Goal: Task Accomplishment & Management: Use online tool/utility

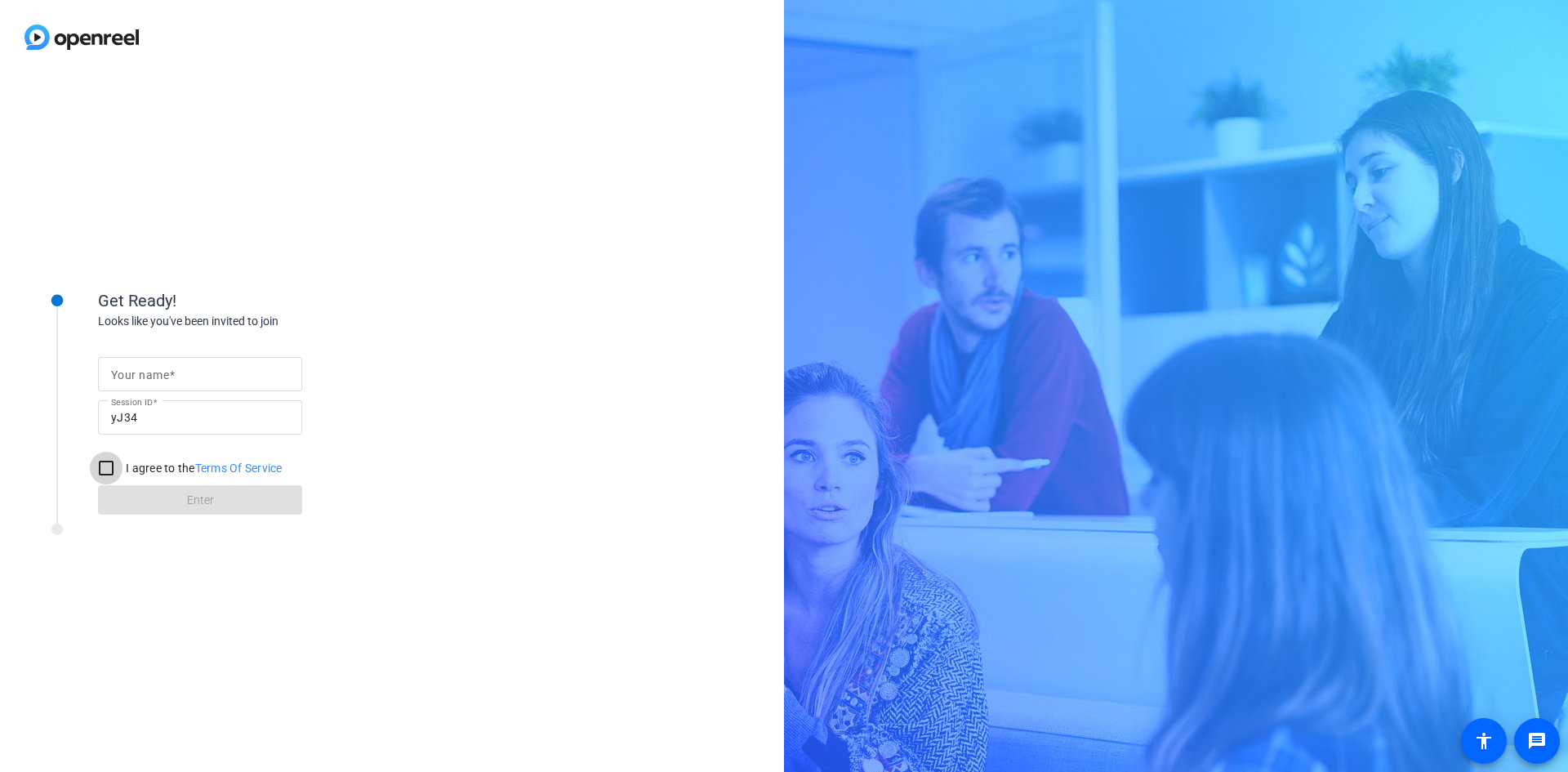
click at [103, 470] on input "I agree to the Terms Of Service" at bounding box center [105, 467] width 32 height 32
checkbox input "true"
click at [171, 379] on span at bounding box center [172, 375] width 6 height 13
click at [171, 379] on input "Your name" at bounding box center [199, 373] width 178 height 19
type input "[PERSON_NAME]"
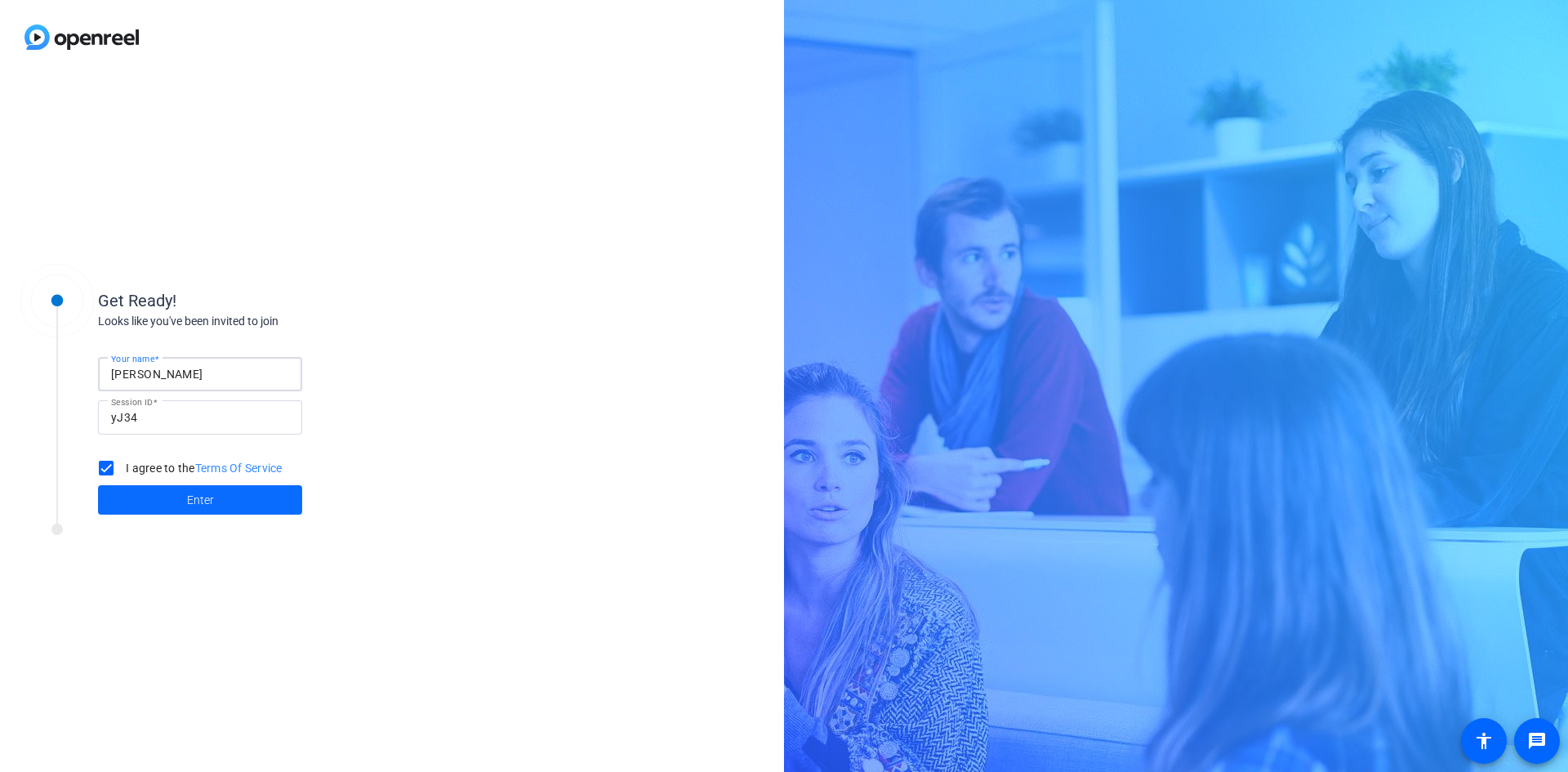
click at [151, 505] on span at bounding box center [199, 500] width 204 height 39
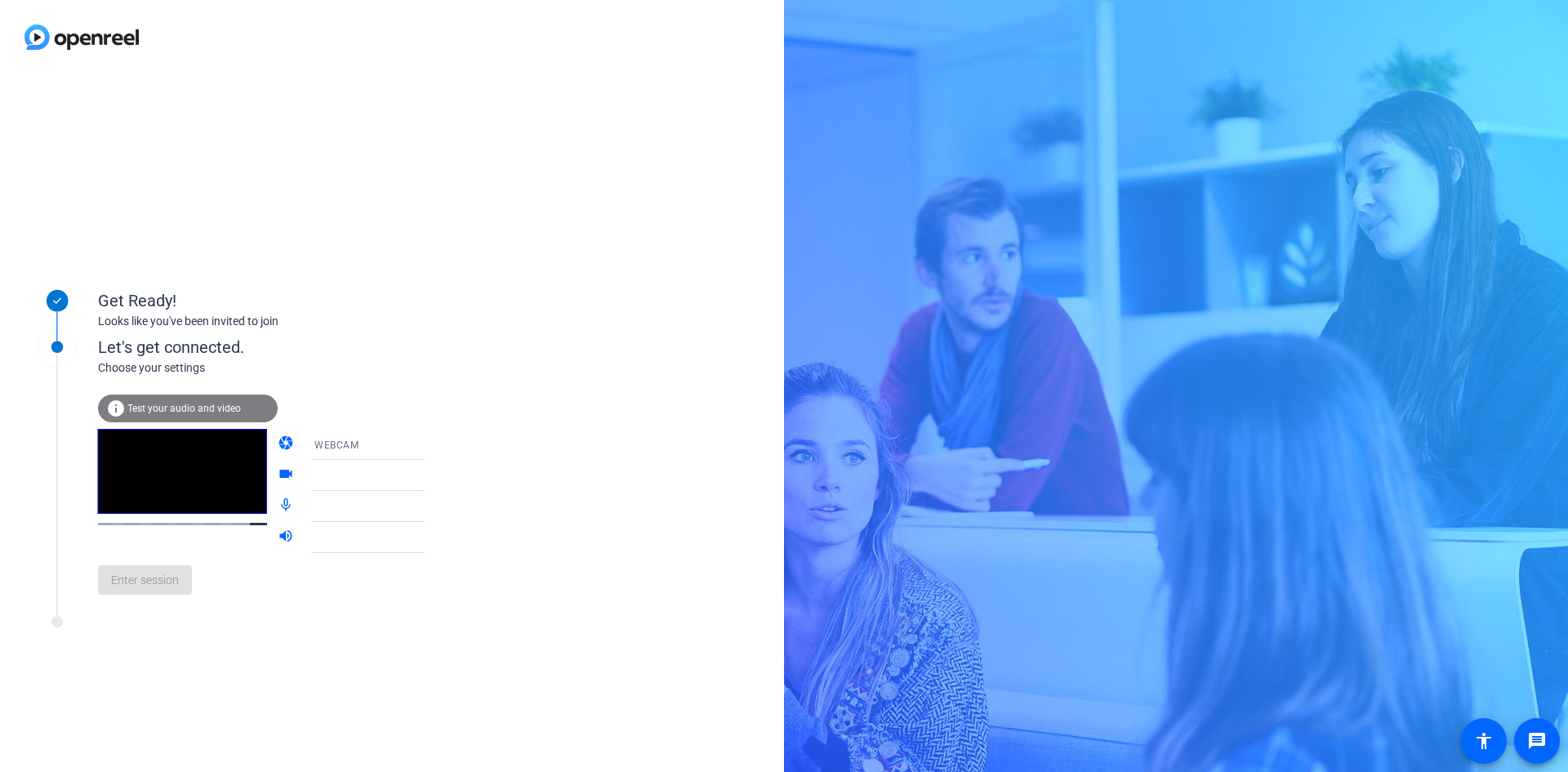
click at [199, 405] on span "Test your audio and video" at bounding box center [184, 408] width 114 height 11
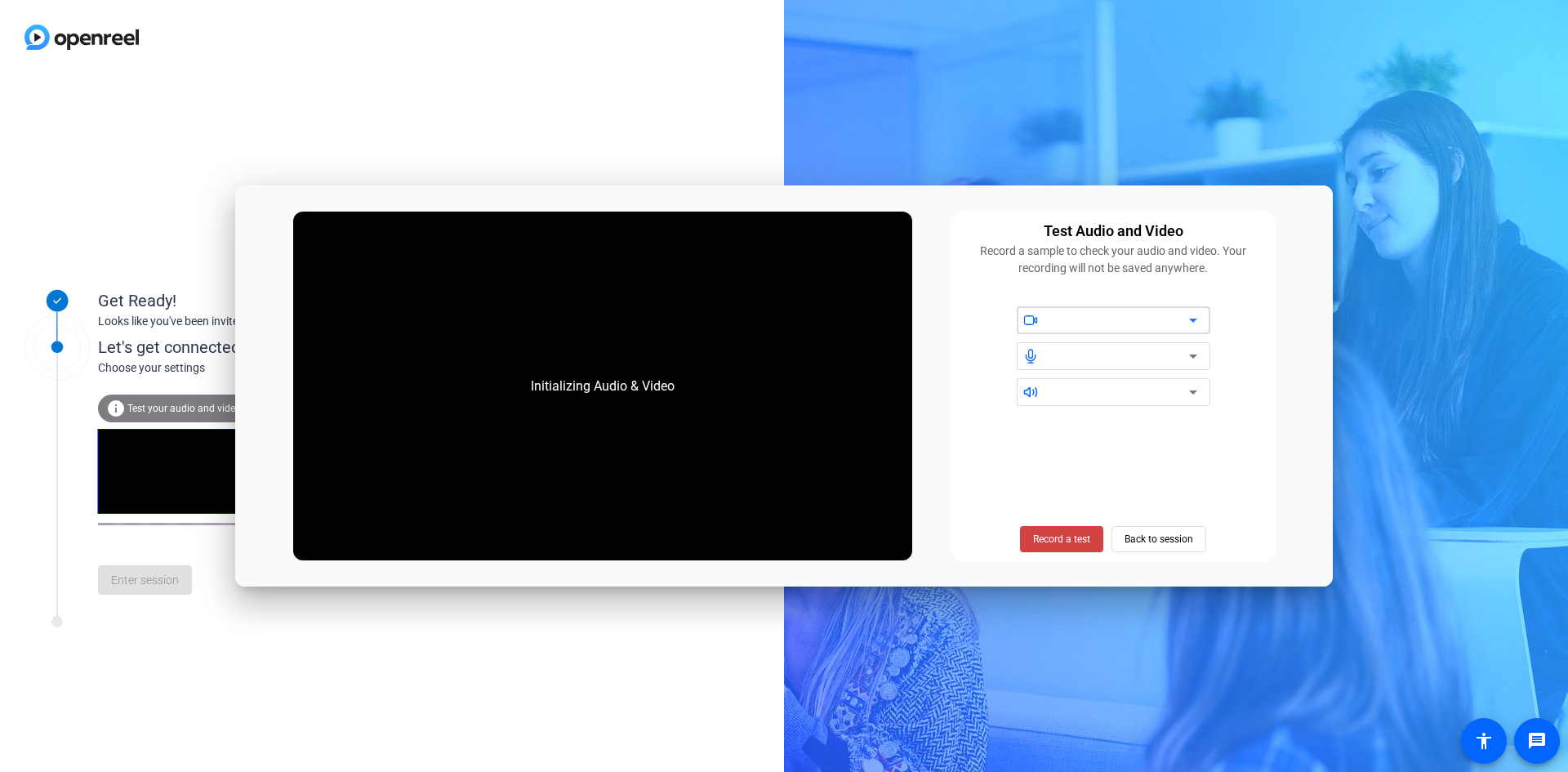
click at [1172, 320] on div at bounding box center [1119, 320] width 139 height 19
click at [1196, 320] on icon at bounding box center [1193, 320] width 8 height 4
click at [1036, 324] on icon at bounding box center [1031, 320] width 15 height 15
click at [1095, 324] on div at bounding box center [1119, 320] width 139 height 19
click at [1194, 320] on icon at bounding box center [1193, 320] width 8 height 4
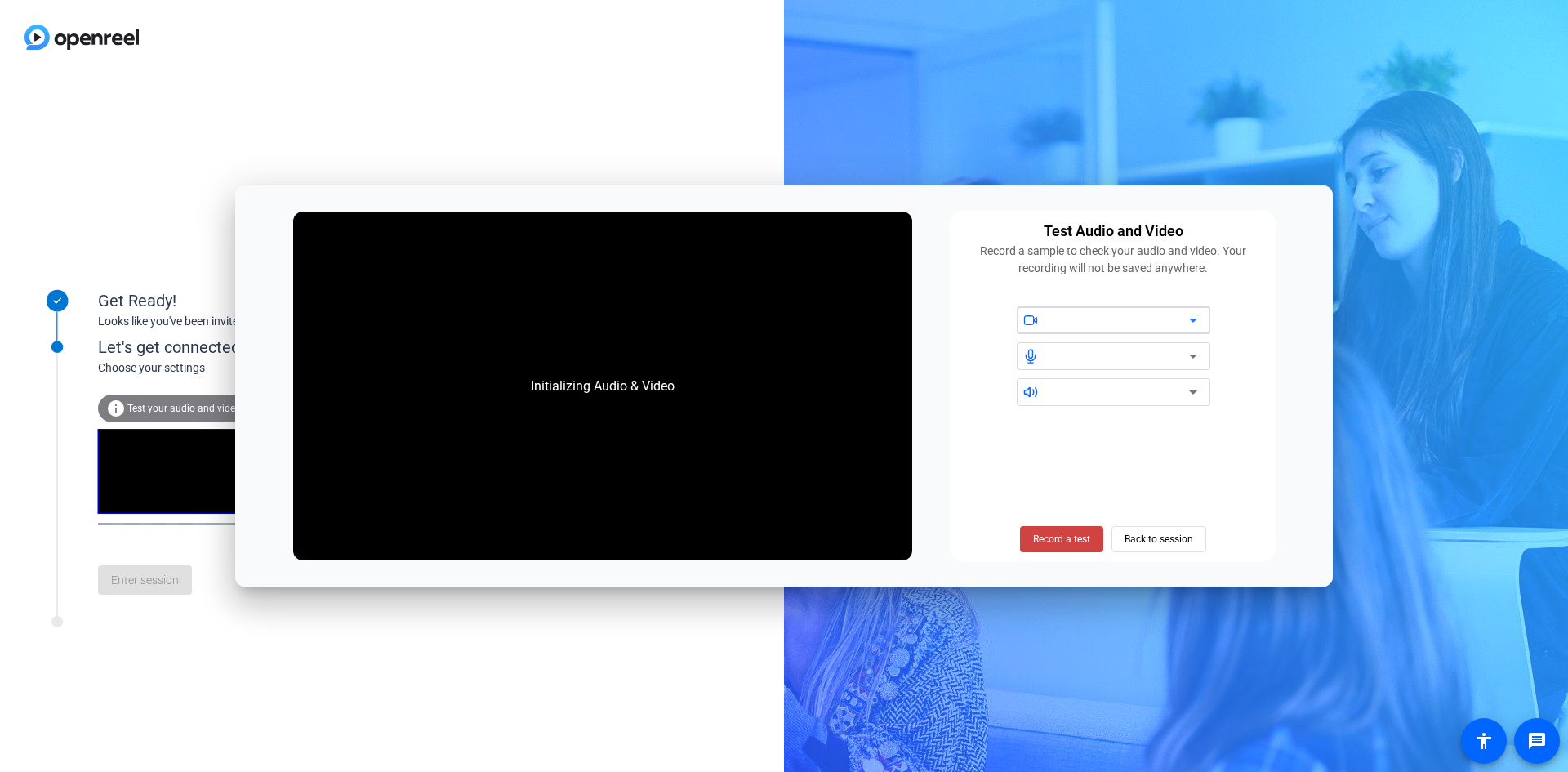
click at [1196, 320] on icon at bounding box center [1193, 320] width 8 height 4
click at [1195, 355] on icon at bounding box center [1193, 356] width 19 height 19
